Goal: Task Accomplishment & Management: Use online tool/utility

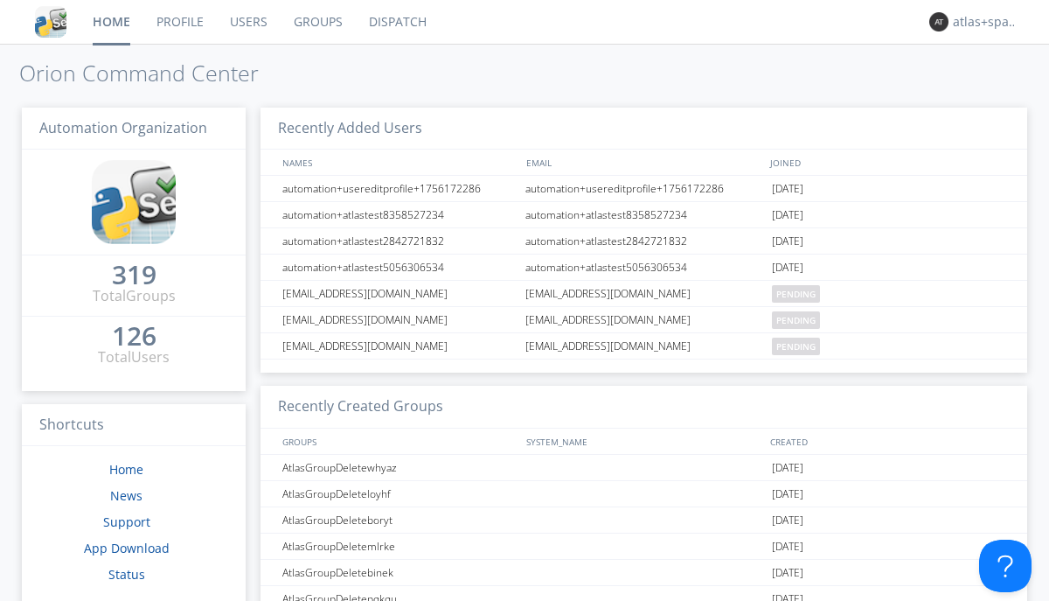
click at [396, 22] on link "Dispatch" at bounding box center [398, 22] width 84 height 44
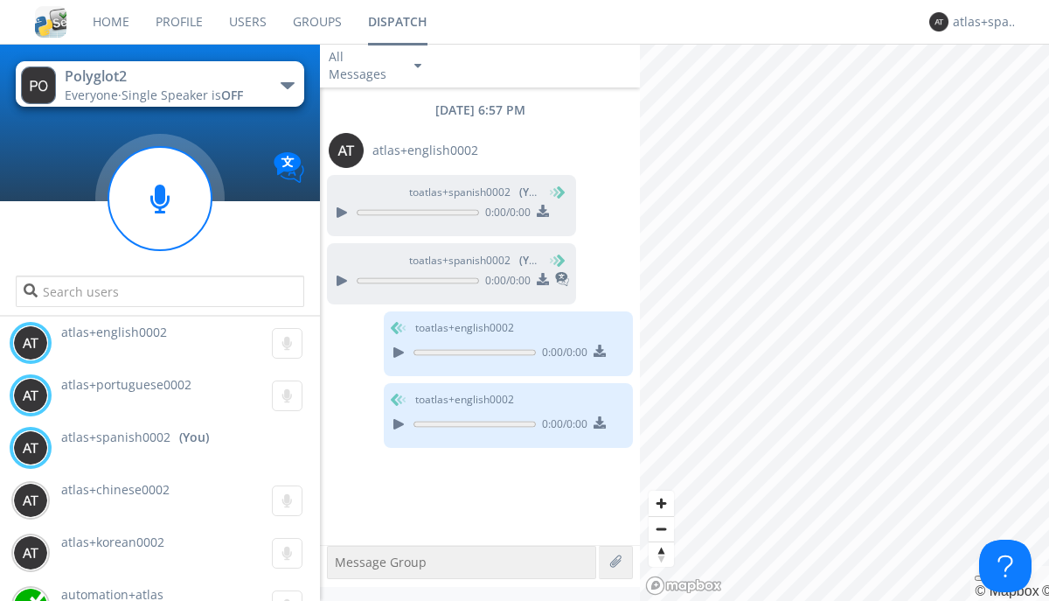
click at [287, 85] on div "button" at bounding box center [288, 85] width 14 height 7
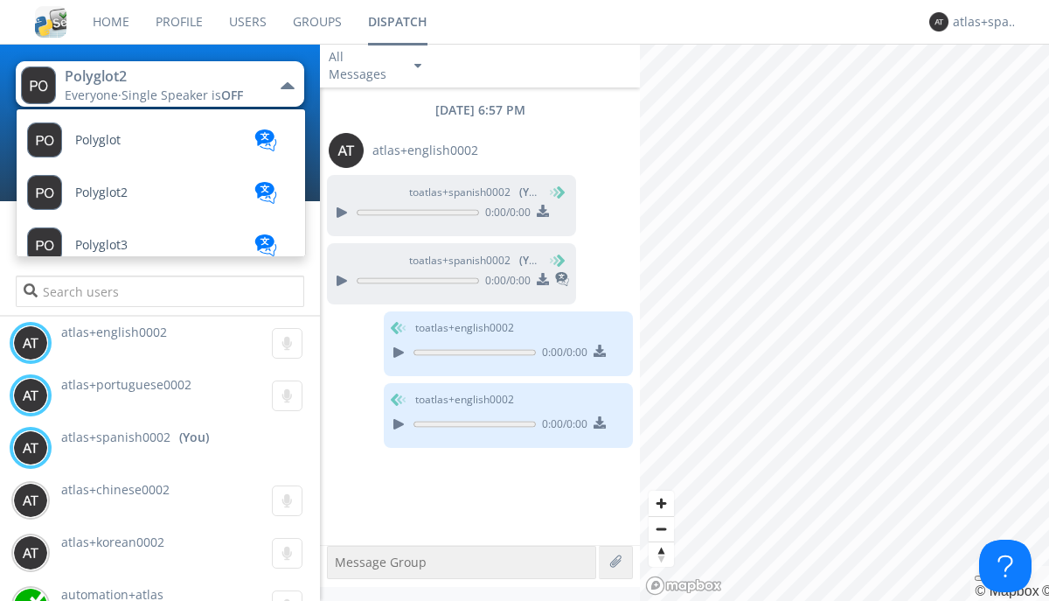
click at [101, 245] on span "Polyglot3" at bounding box center [101, 245] width 52 height 13
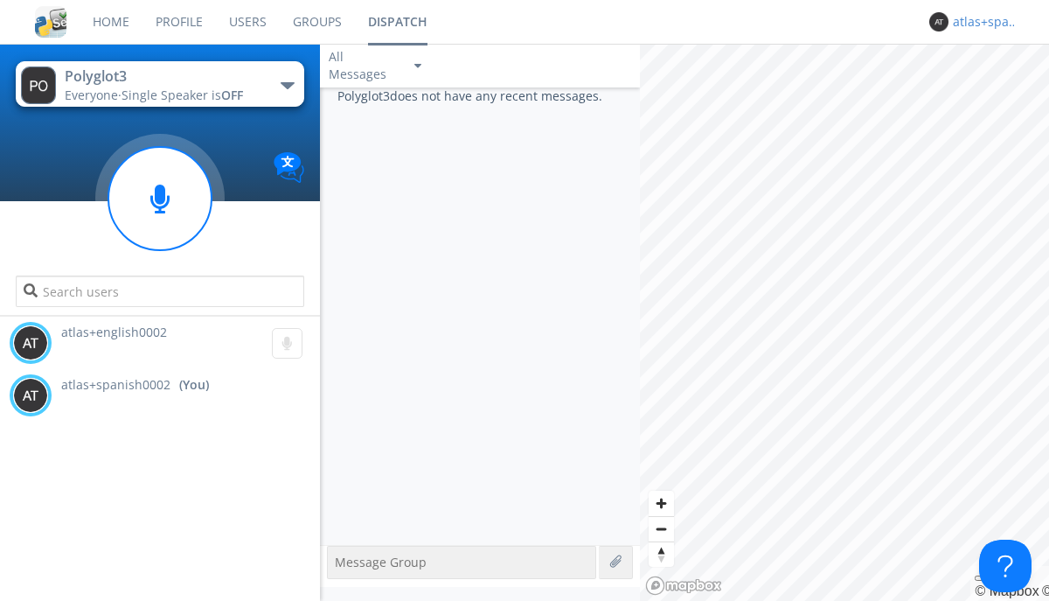
click at [981, 22] on div "atlas+spanish0002" at bounding box center [986, 21] width 66 height 17
click at [994, 92] on div "Log Out" at bounding box center [994, 92] width 90 height 31
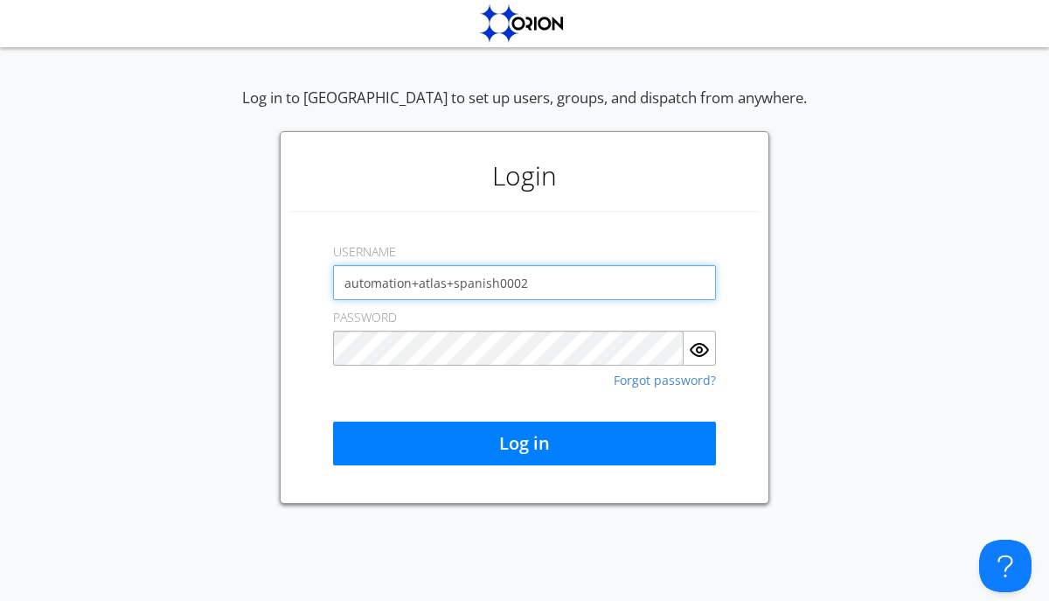
type input "automation+atlas+spanish0002"
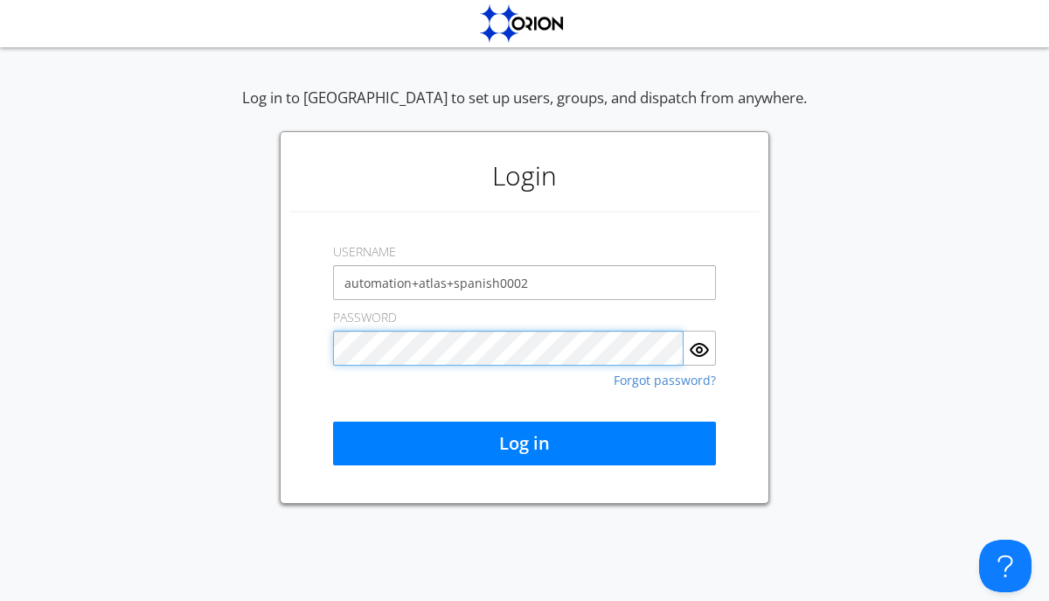
click at [524, 443] on button "Log in" at bounding box center [524, 443] width 383 height 44
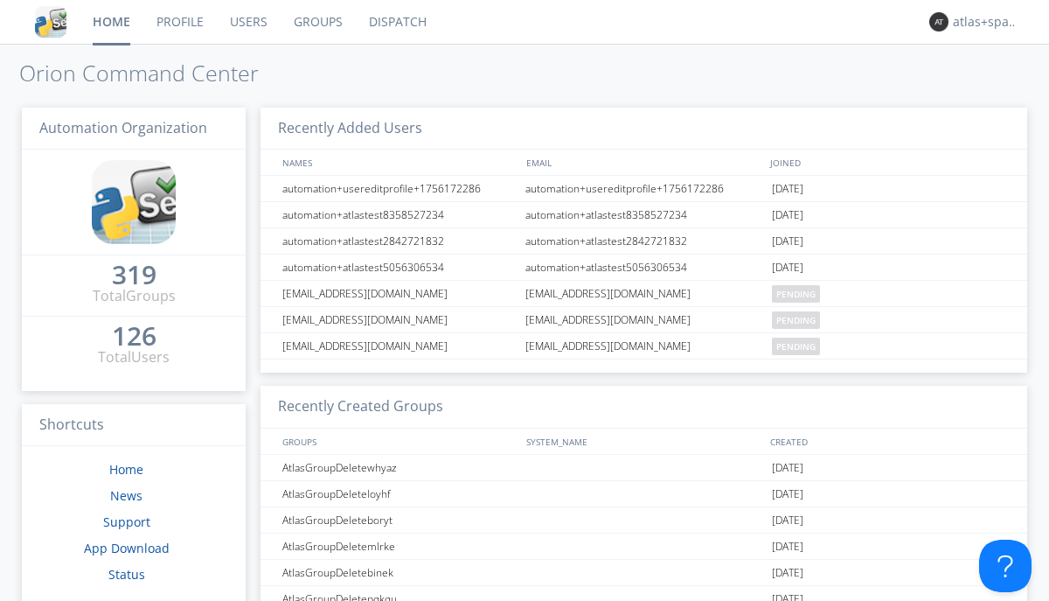
click at [396, 22] on link "Dispatch" at bounding box center [398, 22] width 84 height 44
